Goal: Transaction & Acquisition: Purchase product/service

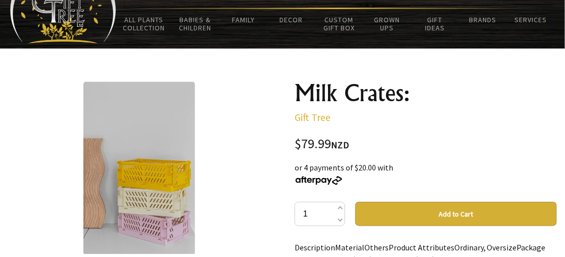
scroll to position [101, 0]
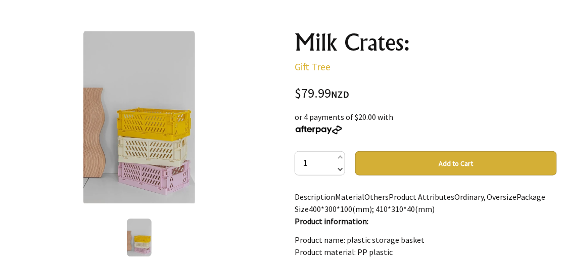
click at [341, 167] on span at bounding box center [339, 168] width 5 height 12
click at [341, 156] on span at bounding box center [339, 158] width 5 height 12
type input "3"
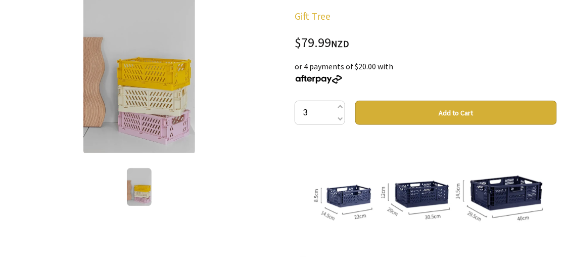
scroll to position [253, 0]
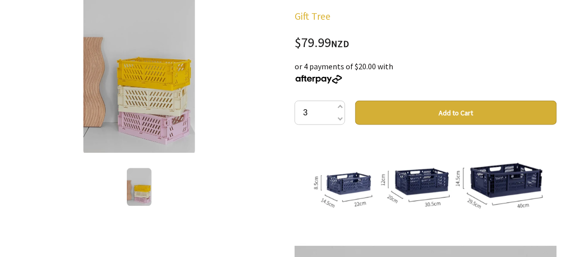
click at [485, 176] on img at bounding box center [426, 178] width 262 height 76
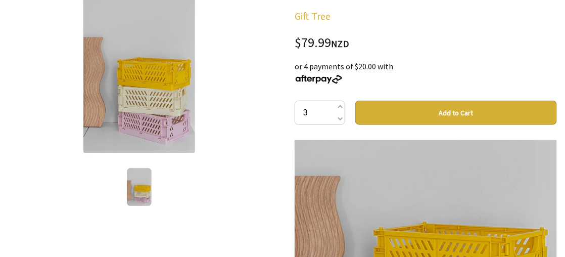
scroll to position [556, 0]
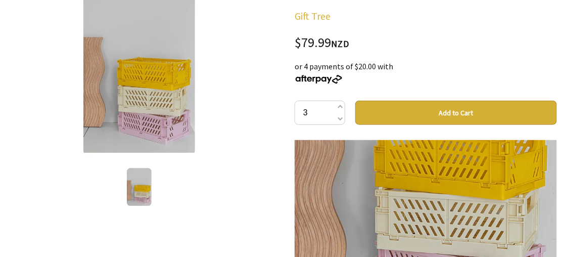
click at [439, 108] on button "Add to Cart" at bounding box center [456, 113] width 202 height 24
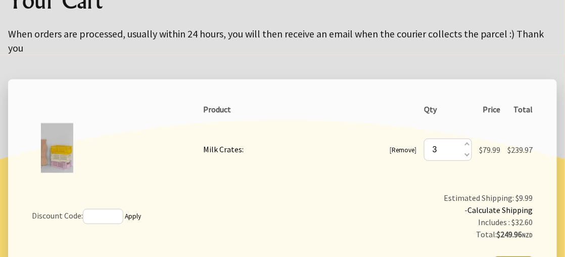
scroll to position [152, 0]
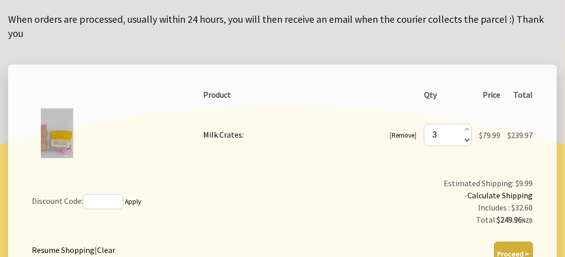
click at [466, 139] on span at bounding box center [466, 139] width 5 height 11
type input "2"
click at [466, 139] on span at bounding box center [466, 139] width 5 height 11
type input "1"
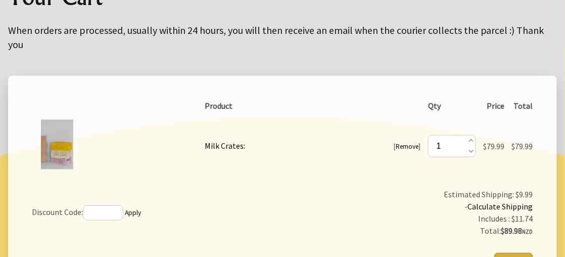
scroll to position [0, 0]
